Goal: Feedback & Contribution: Contribute content

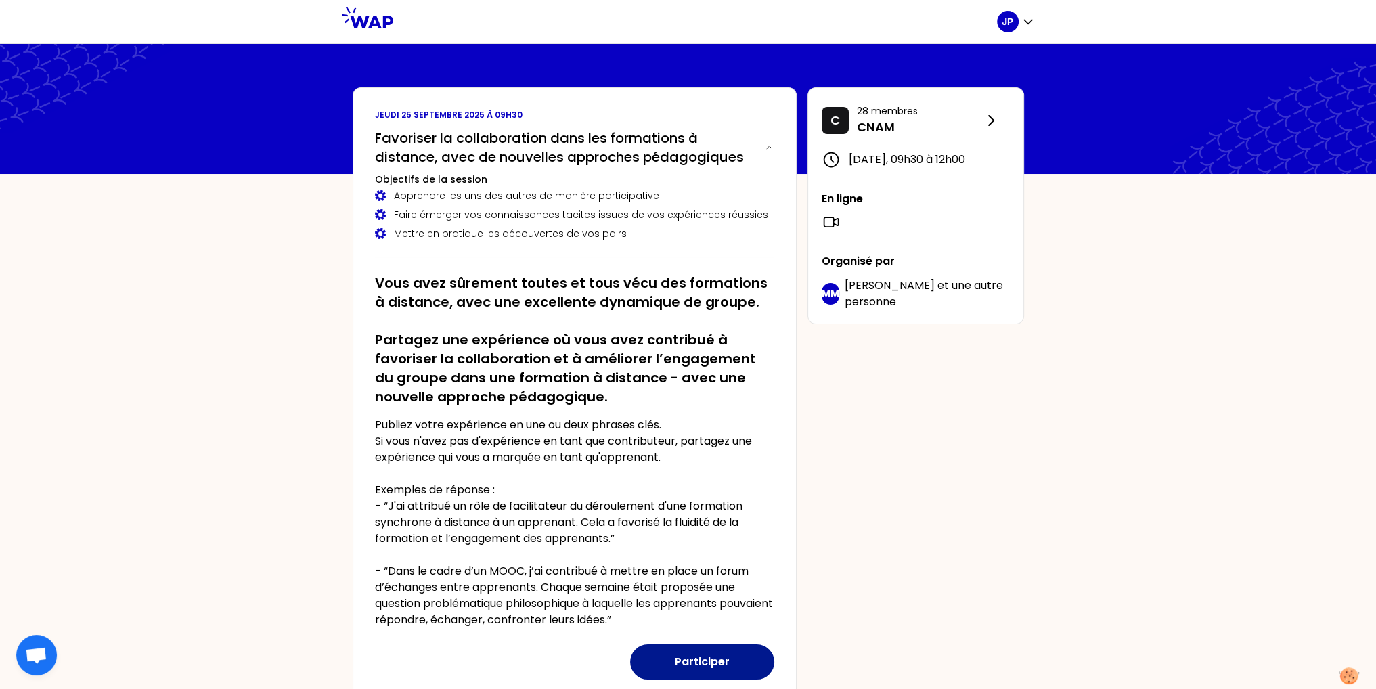
click at [690, 656] on button "Participer" at bounding box center [702, 661] width 144 height 35
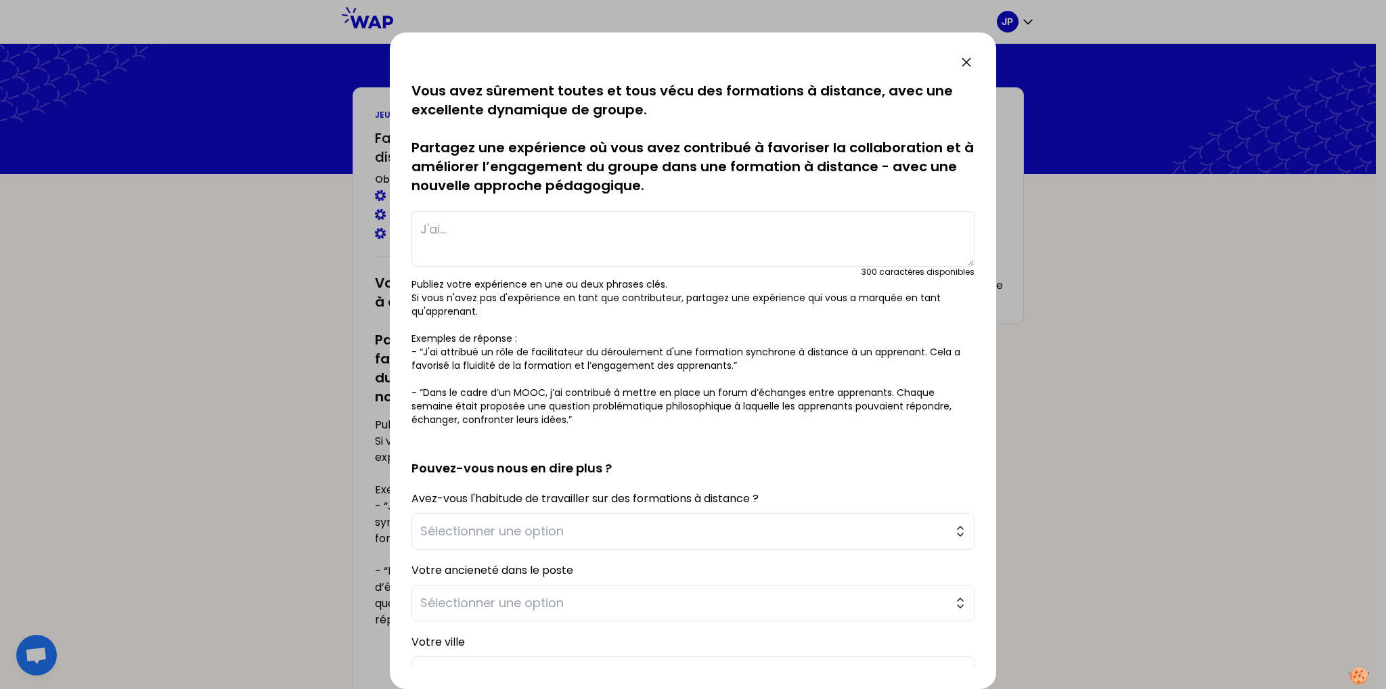
click at [608, 233] on textarea at bounding box center [692, 238] width 563 height 55
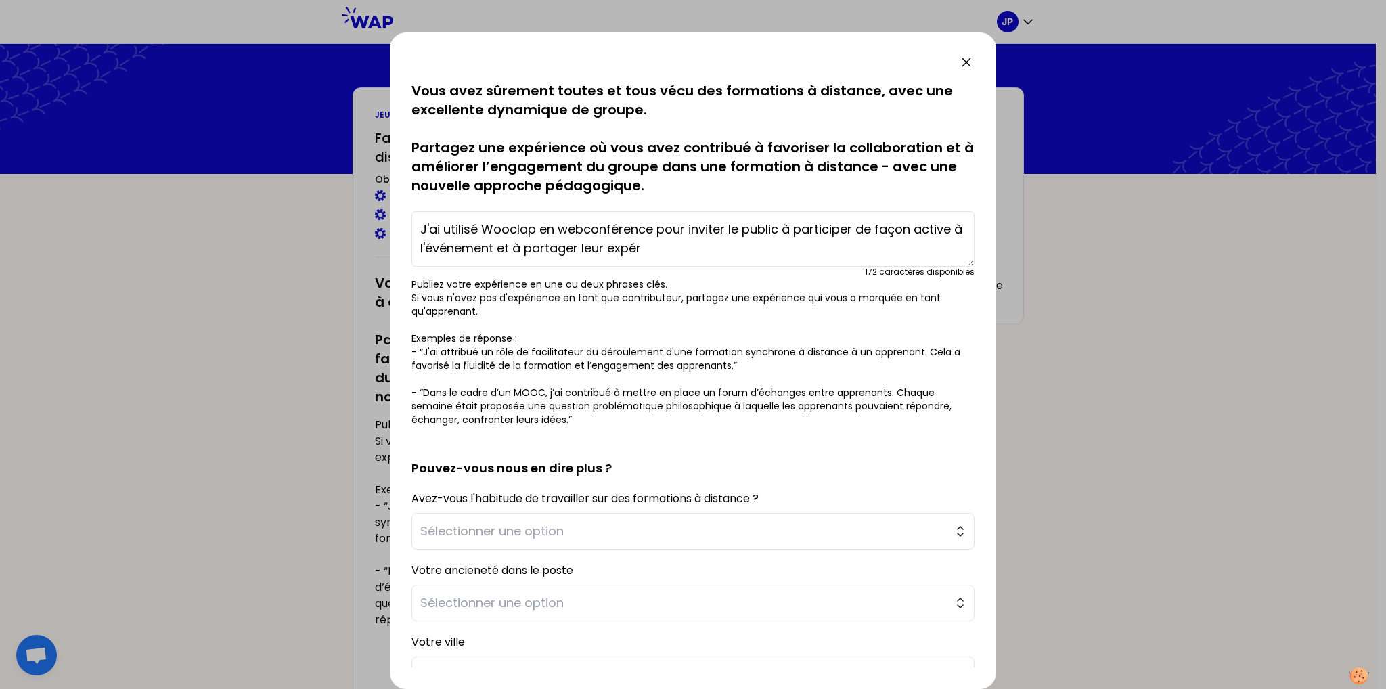
click at [687, 248] on textarea "J'ai utilisé Wooclap en webconférence pour inviter le public à participer de fa…" at bounding box center [692, 238] width 563 height 55
drag, startPoint x: 686, startPoint y: 225, endPoint x: 704, endPoint y: 227, distance: 18.4
click at [704, 227] on textarea "J'ai utilisé Wooclap en webconférence pour inviter le public à participer de fa…" at bounding box center [692, 238] width 563 height 55
drag, startPoint x: 442, startPoint y: 227, endPoint x: 735, endPoint y: 250, distance: 293.8
click at [735, 250] on textarea "J'ai utilisé Wooclap en webconférence pour inviter le public à participer de fa…" at bounding box center [692, 238] width 563 height 55
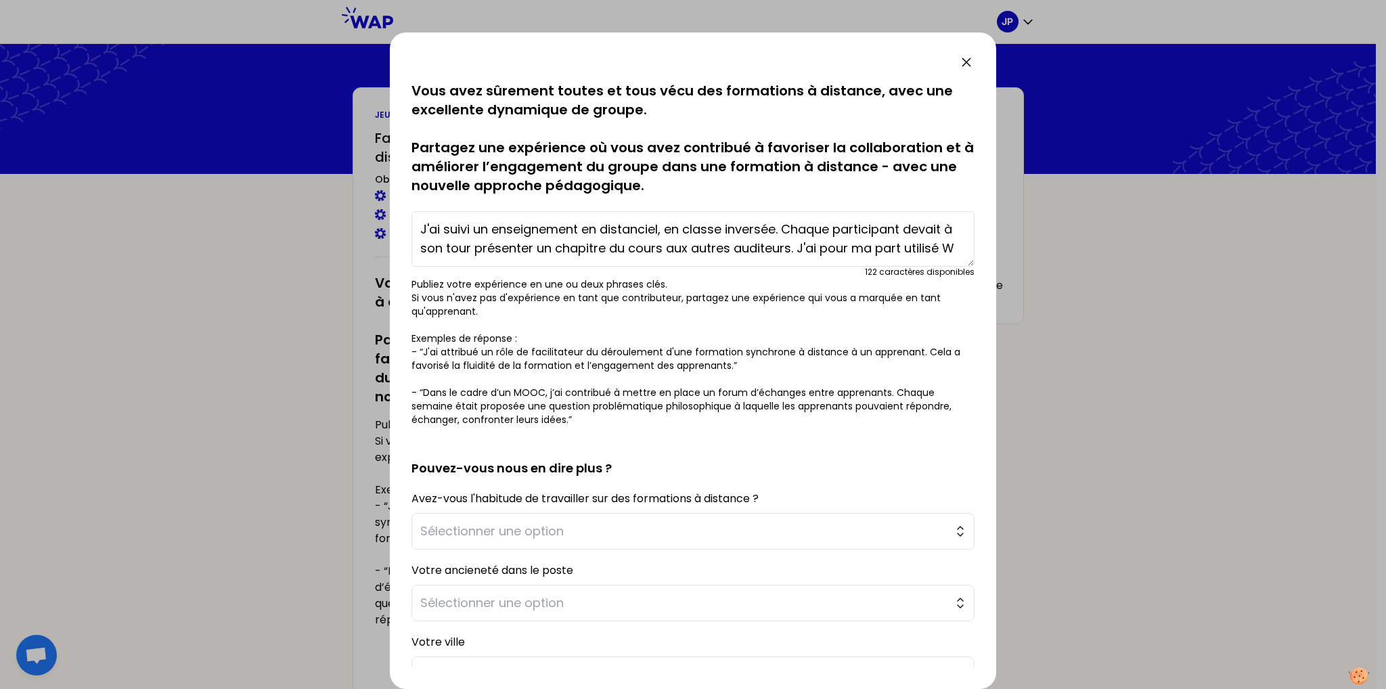
scroll to position [9, 0]
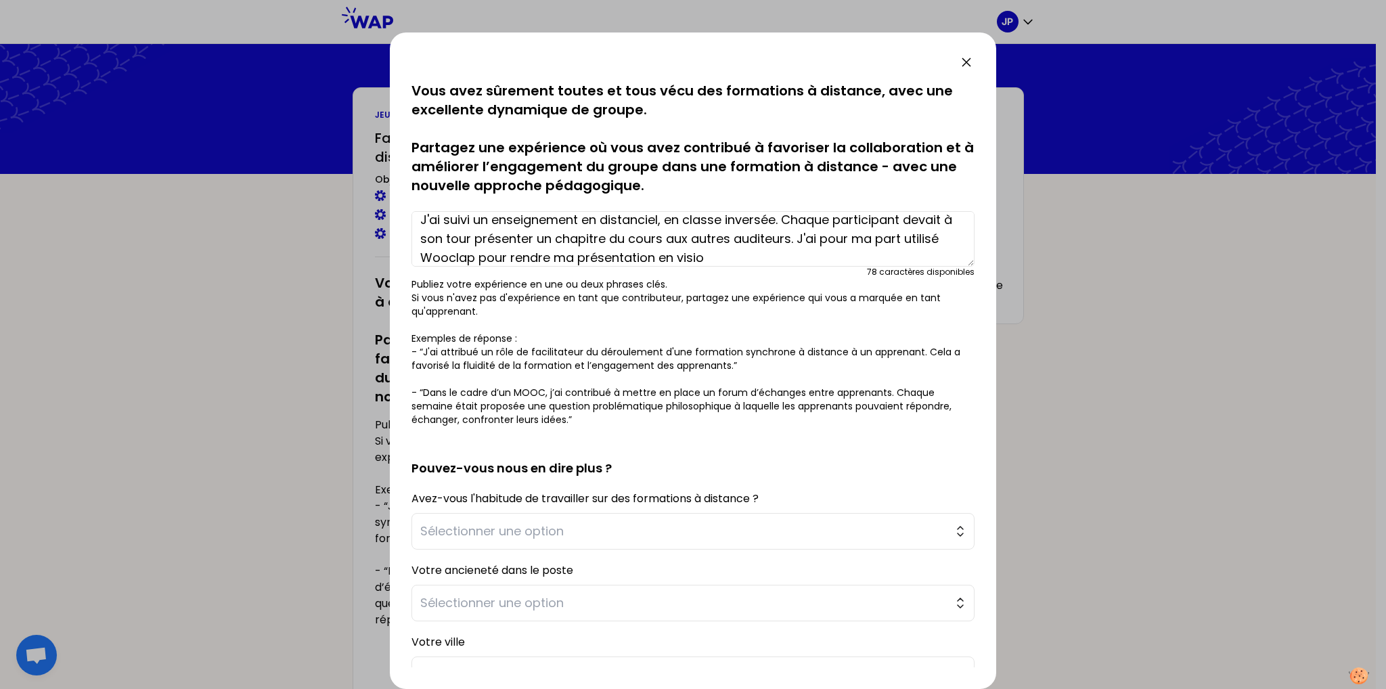
click at [842, 238] on textarea "J'ai suivi un enseignement en distanciel, en classe inversée. Chaque participan…" at bounding box center [692, 238] width 563 height 55
click at [563, 244] on textarea "J'ai suivi un enseignement en distanciel, en classe inversée. Chaque participan…" at bounding box center [692, 238] width 563 height 55
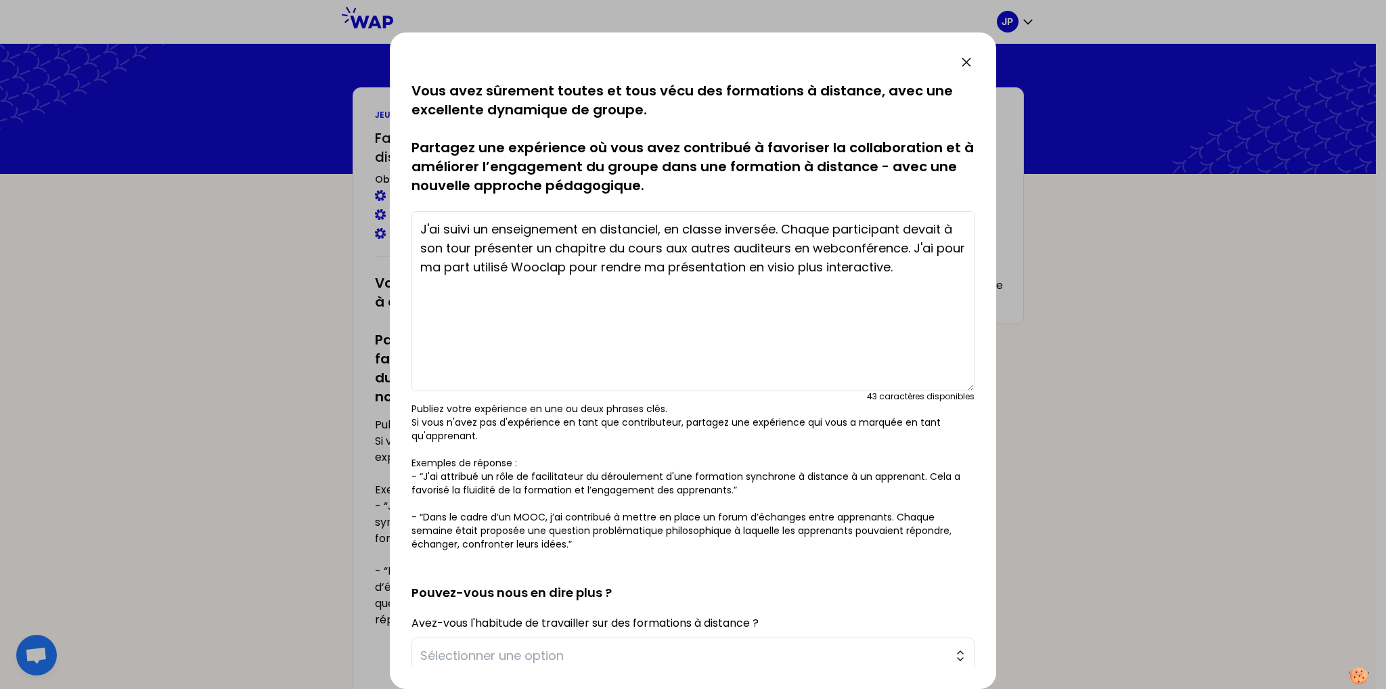
drag, startPoint x: 957, startPoint y: 265, endPoint x: 930, endPoint y: 371, distance: 110.1
click at [942, 386] on textarea "J'ai suivi un enseignement en distanciel, en classe inversée. Chaque participan…" at bounding box center [692, 301] width 563 height 180
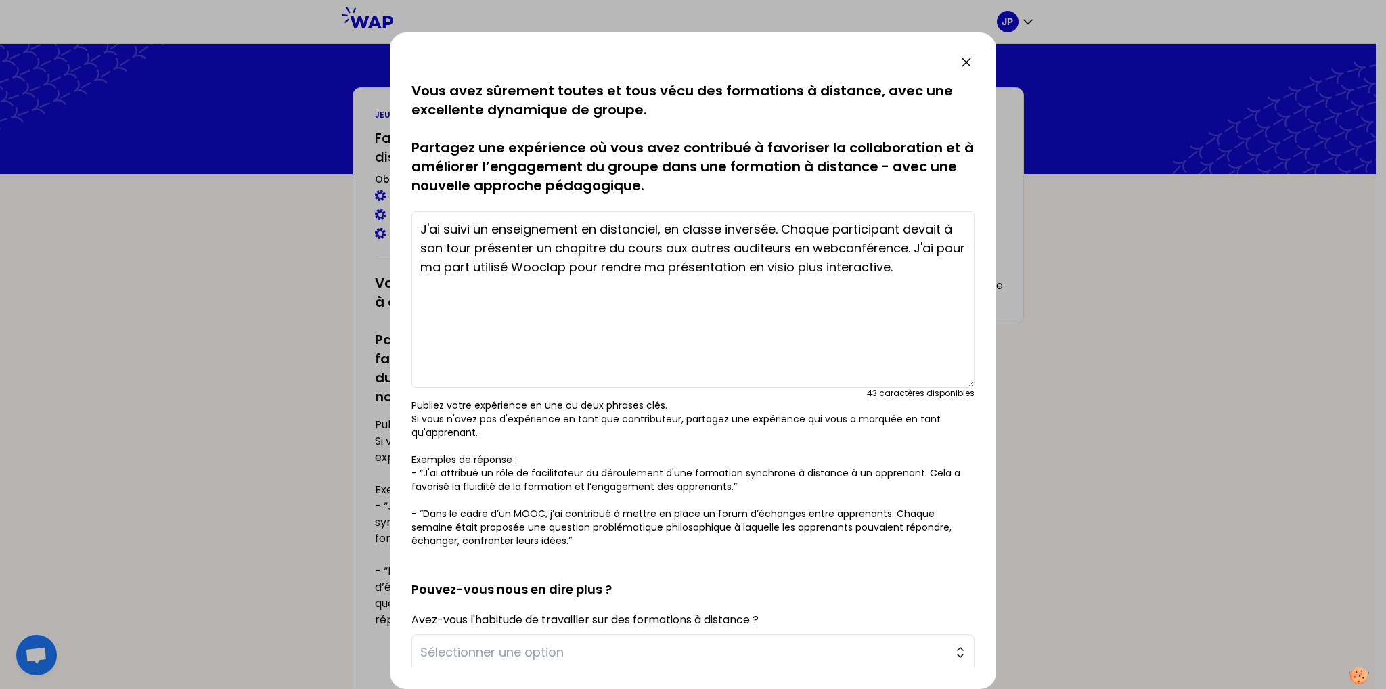
click at [917, 247] on textarea "J'ai suivi un enseignement en distanciel, en classe inversée. Chaque participan…" at bounding box center [692, 299] width 563 height 177
drag, startPoint x: 544, startPoint y: 286, endPoint x: 519, endPoint y: 288, distance: 25.1
click at [519, 288] on textarea "J'ai suivi un enseignement en distanciel, en classe inversée. Chaque participan…" at bounding box center [692, 299] width 563 height 177
click at [740, 286] on textarea "J'ai suivi un enseignement en distanciel, en classe inversée. Chaque participan…" at bounding box center [692, 299] width 563 height 177
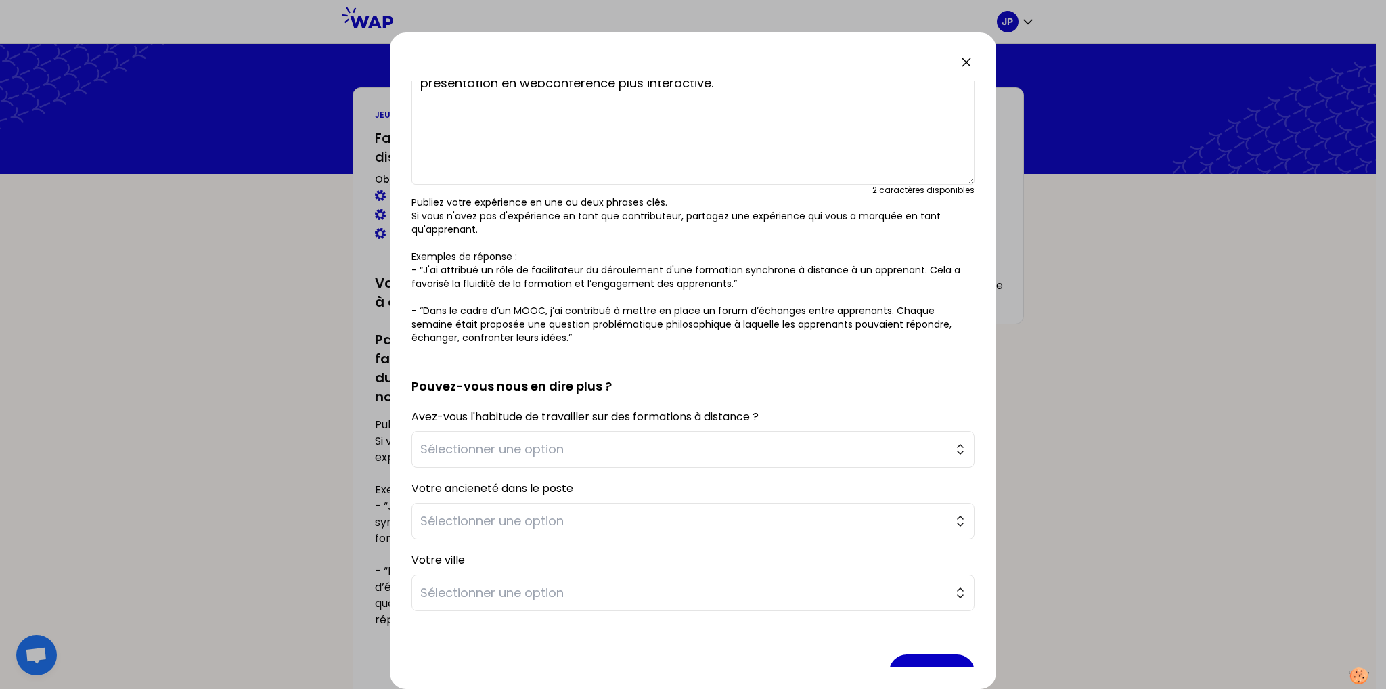
scroll to position [235, 0]
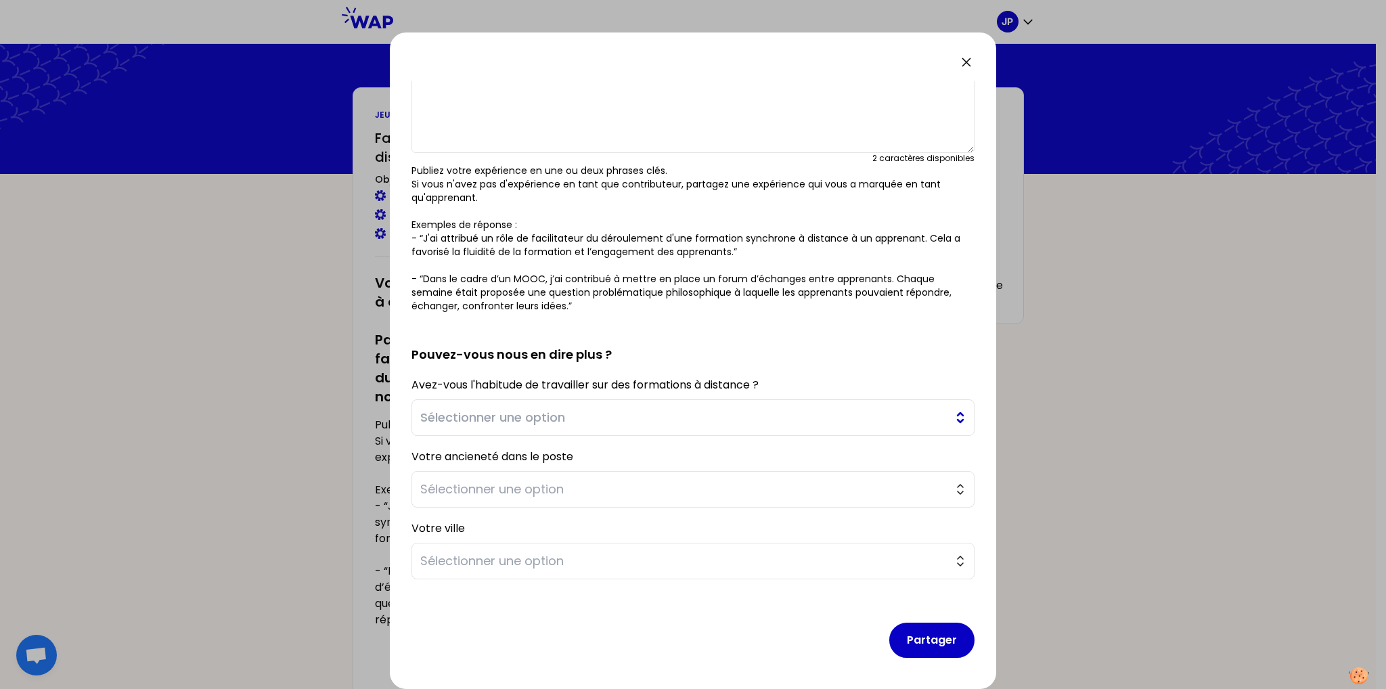
type textarea "J'ai suivi un enseignement en distanciel, en classe inversée. Chaque participan…"
click at [693, 421] on span "Sélectionner une option" at bounding box center [683, 417] width 526 height 19
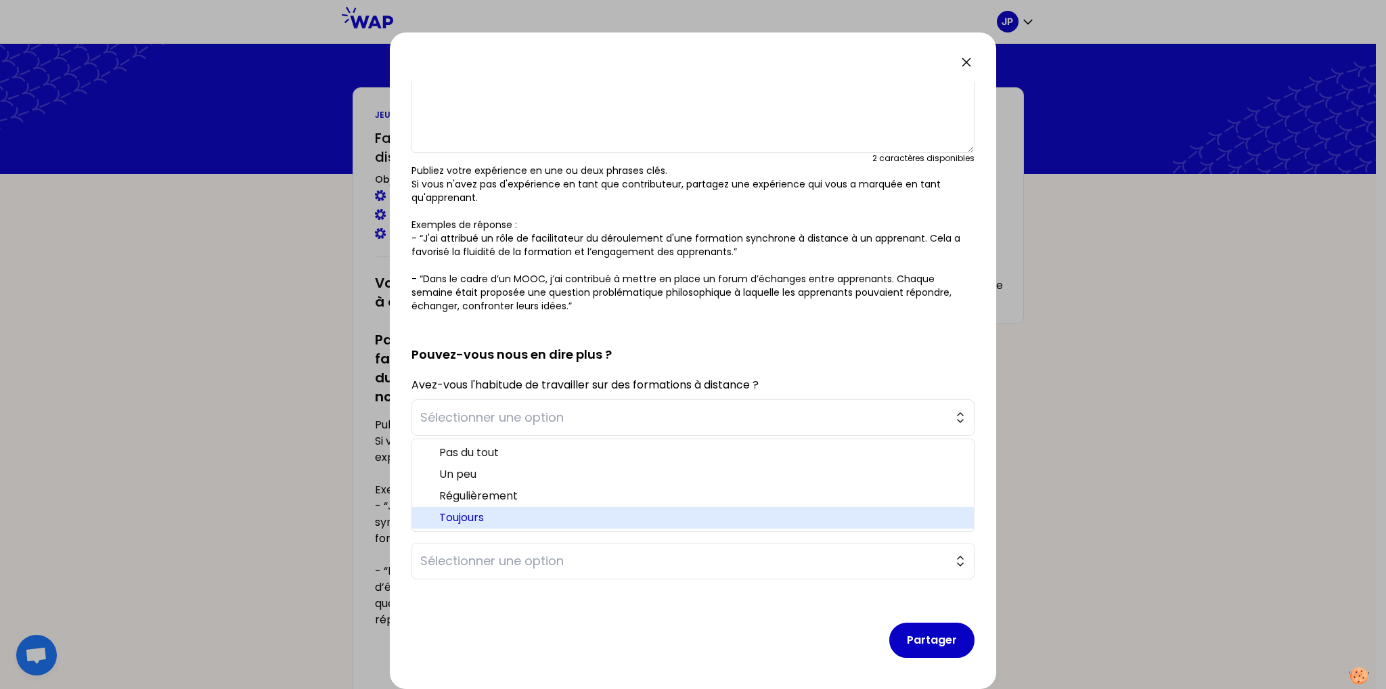
click at [499, 512] on span "Toujours" at bounding box center [701, 517] width 524 height 16
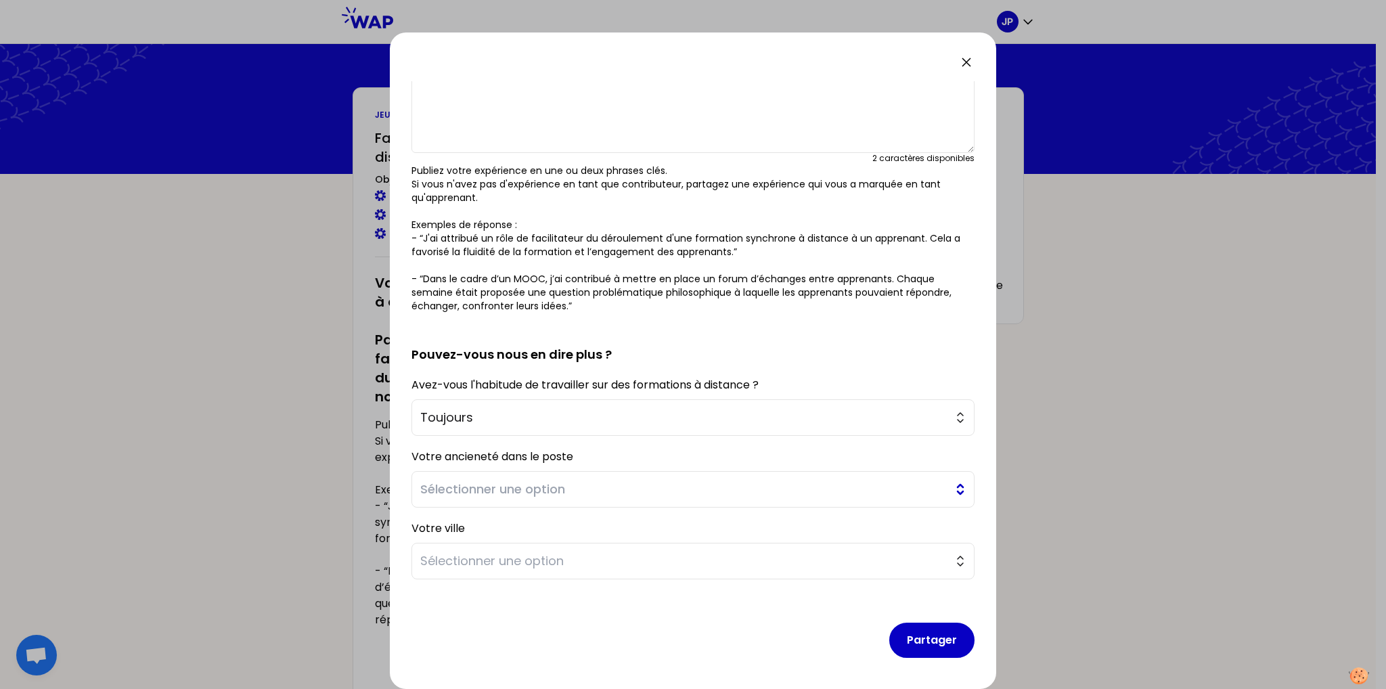
click at [603, 488] on span "Sélectionner une option" at bounding box center [683, 489] width 526 height 19
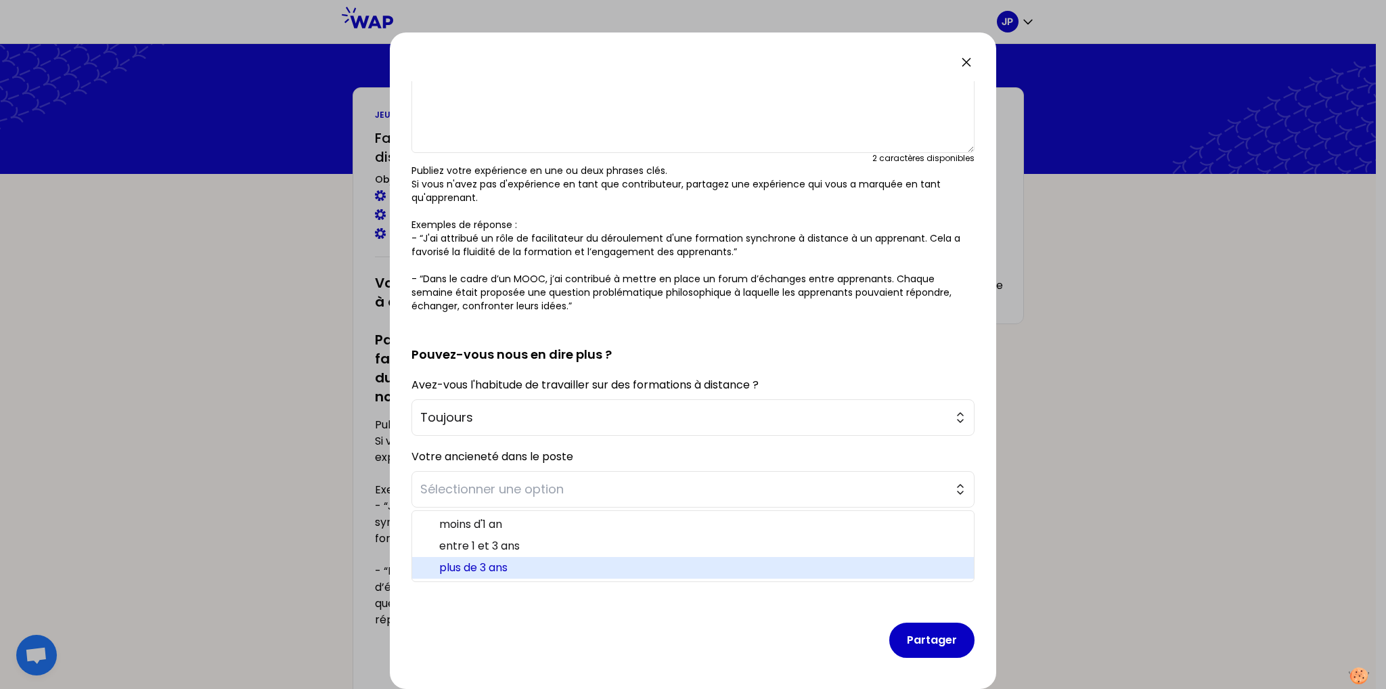
click at [483, 566] on span "plus de 3 ans" at bounding box center [701, 568] width 524 height 16
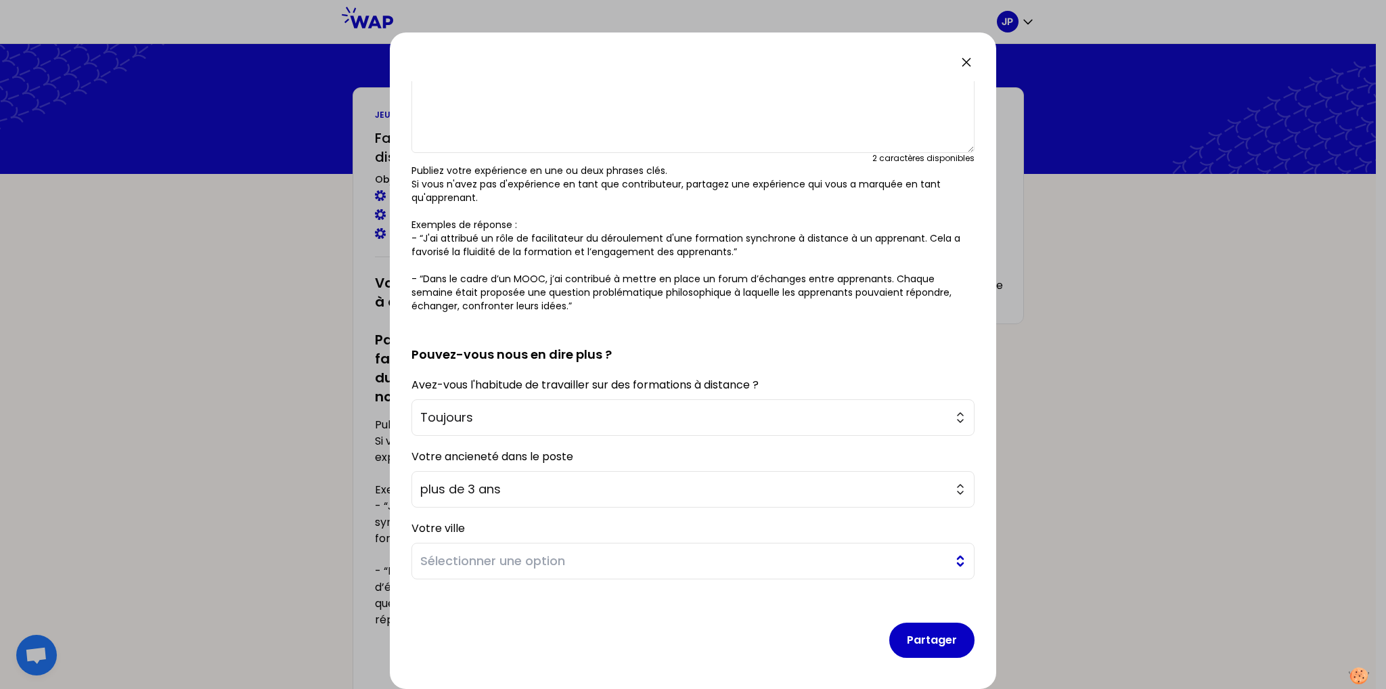
click at [547, 555] on span "Sélectionner une option" at bounding box center [683, 560] width 526 height 19
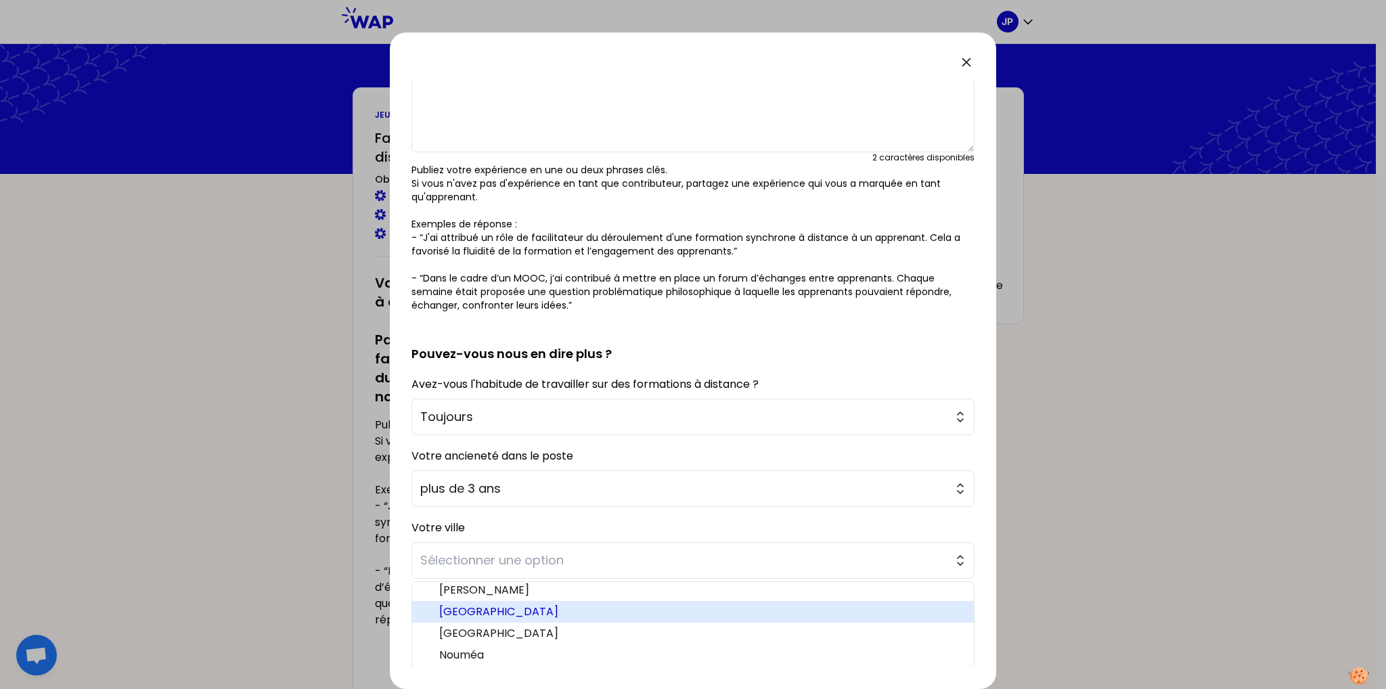
scroll to position [271, 0]
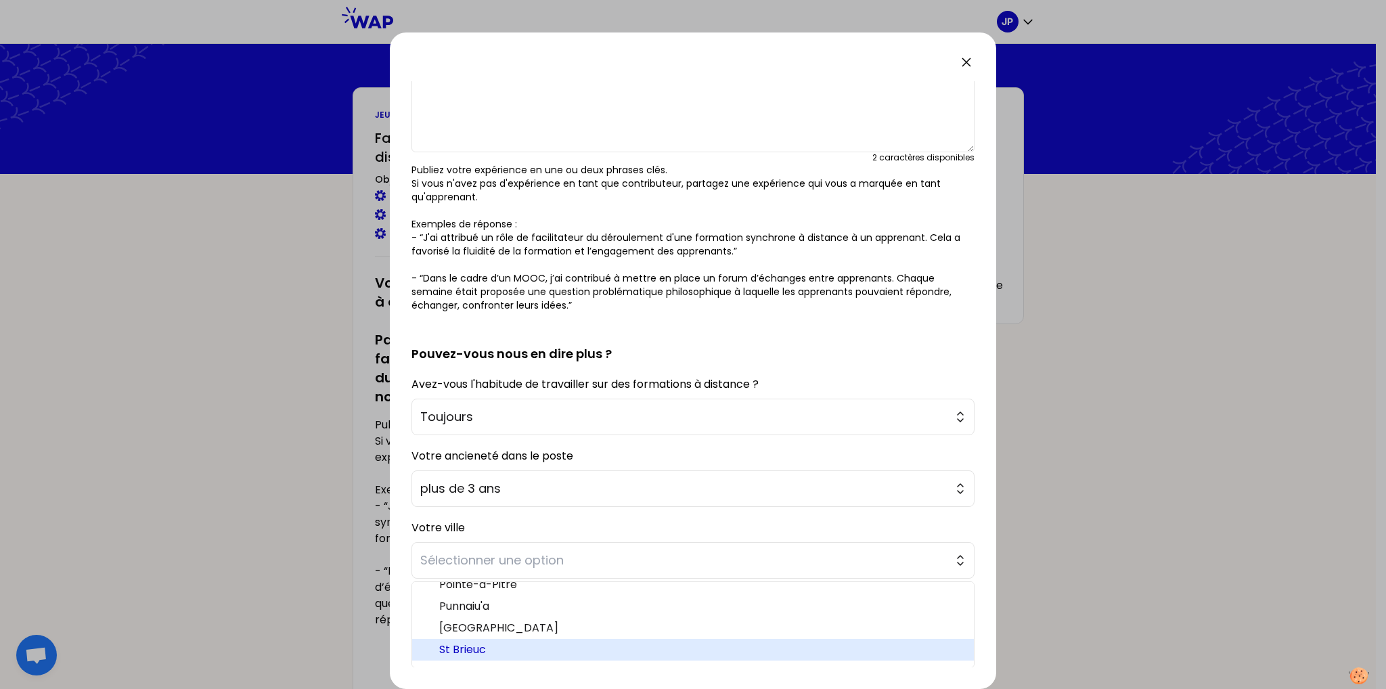
click at [490, 649] on span "St Brieuc" at bounding box center [701, 649] width 524 height 16
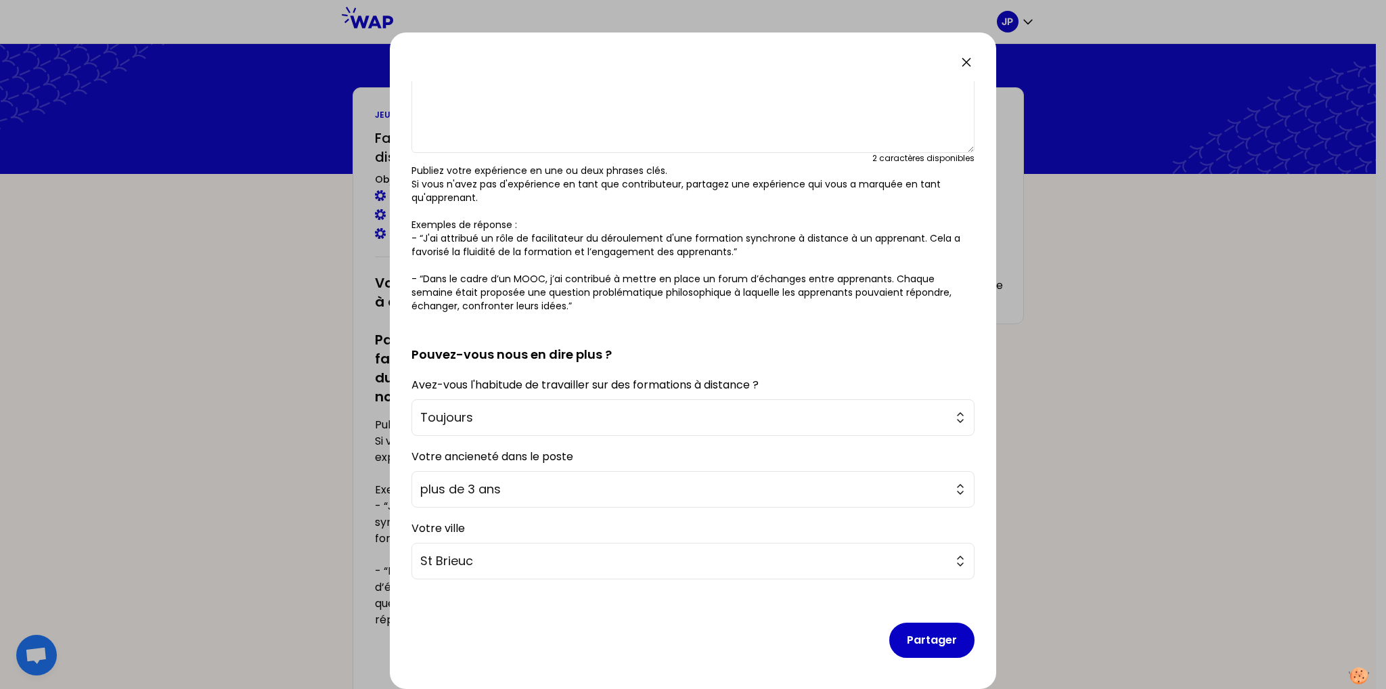
click at [674, 606] on div "Partager" at bounding box center [692, 629] width 563 height 78
click at [908, 637] on button "Partager" at bounding box center [931, 639] width 85 height 35
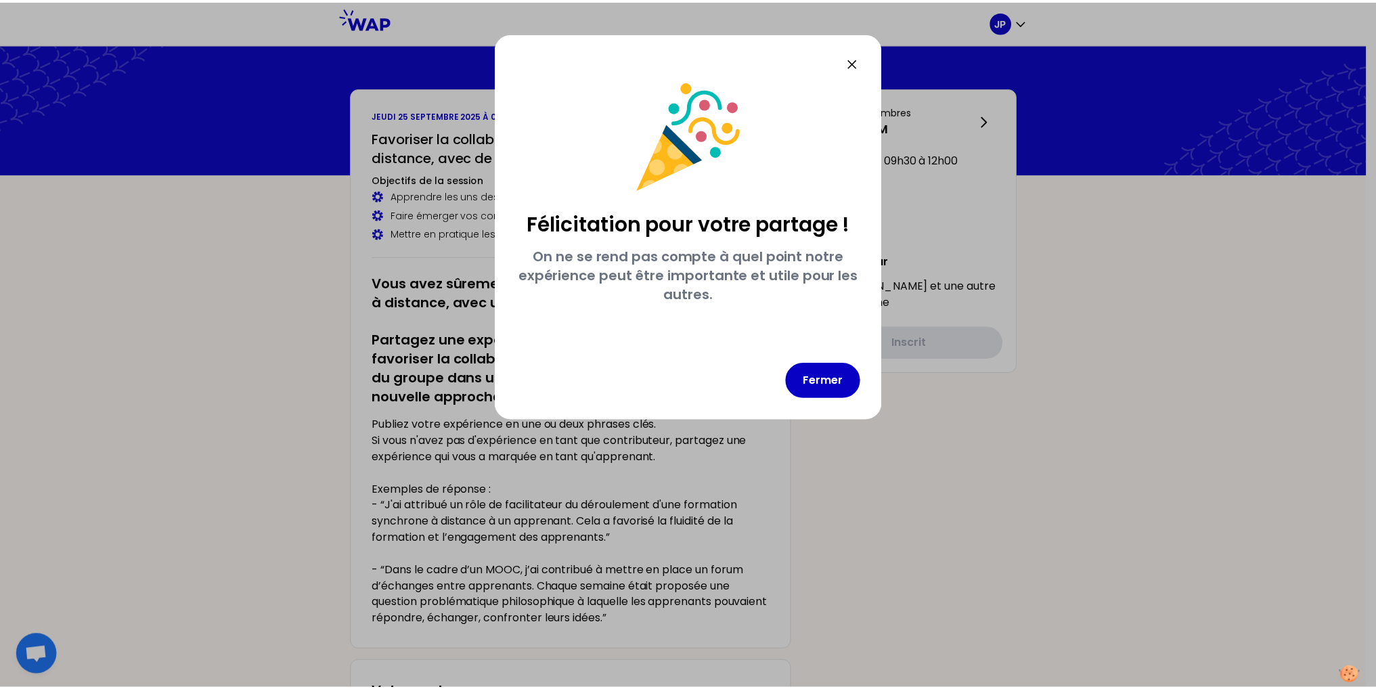
scroll to position [0, 0]
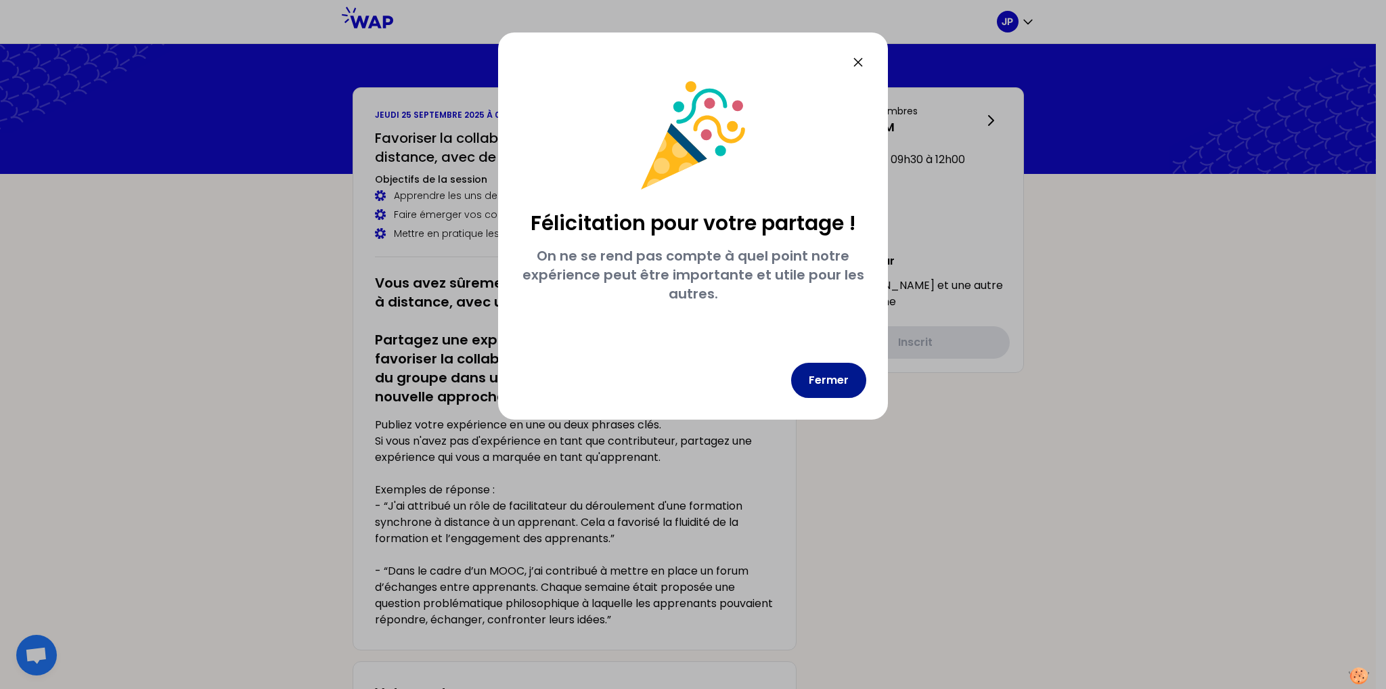
click at [826, 382] on button "Fermer" at bounding box center [828, 380] width 75 height 35
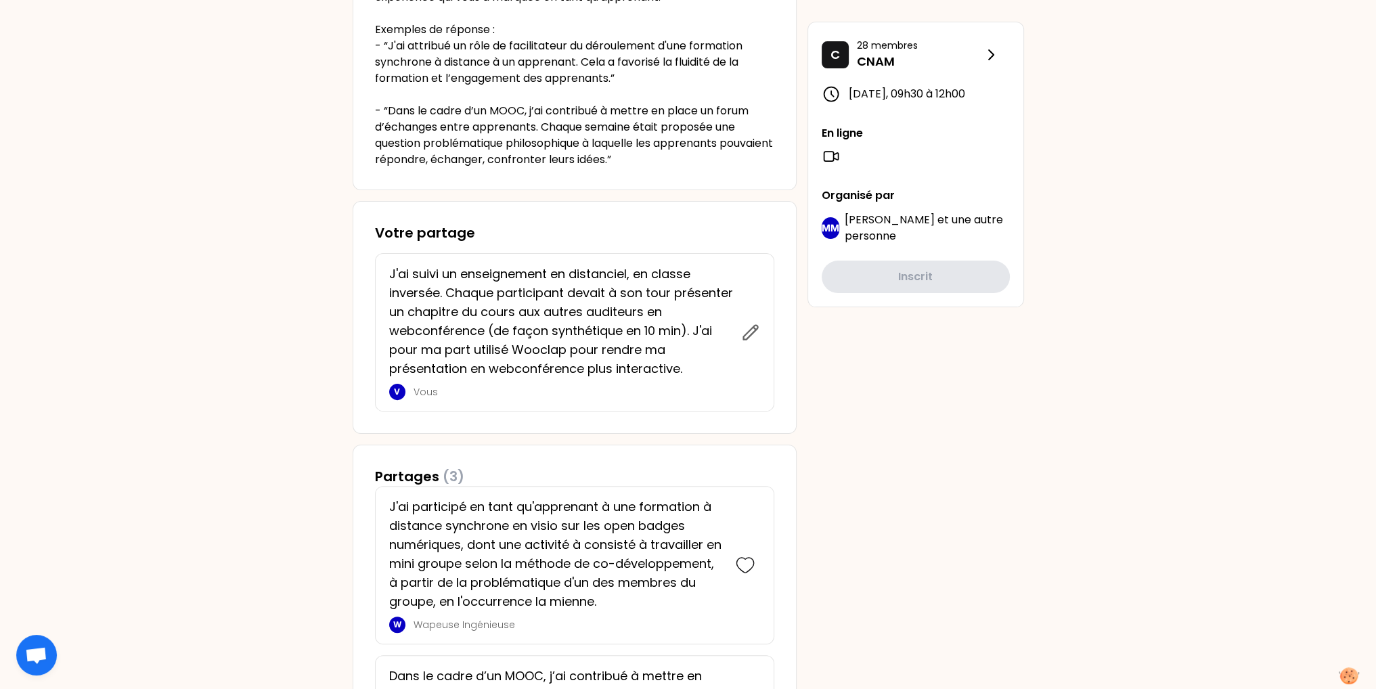
scroll to position [392, 0]
